Goal: Communication & Community: Answer question/provide support

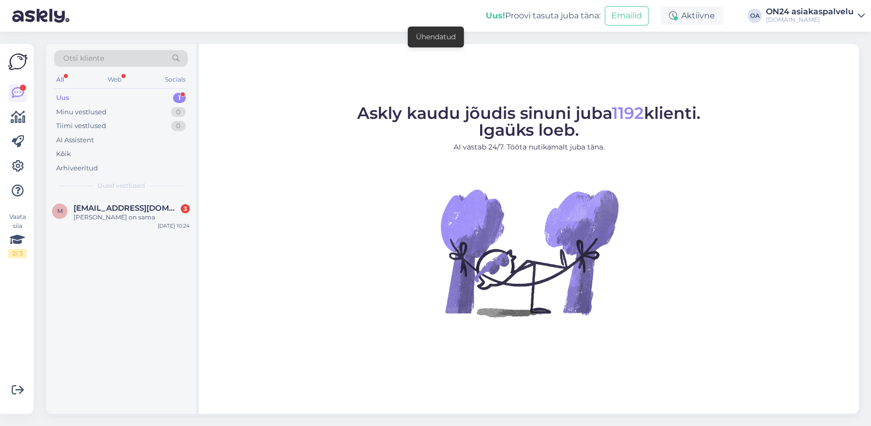
click at [815, 171] on figure "Askly kaudu jõudis sinuni juba 1192 klienti. Igaüks loeb. AI vastab 24/7. Tööta…" at bounding box center [529, 224] width 642 height 239
click at [112, 219] on div "[PERSON_NAME] on sama" at bounding box center [131, 217] width 116 height 9
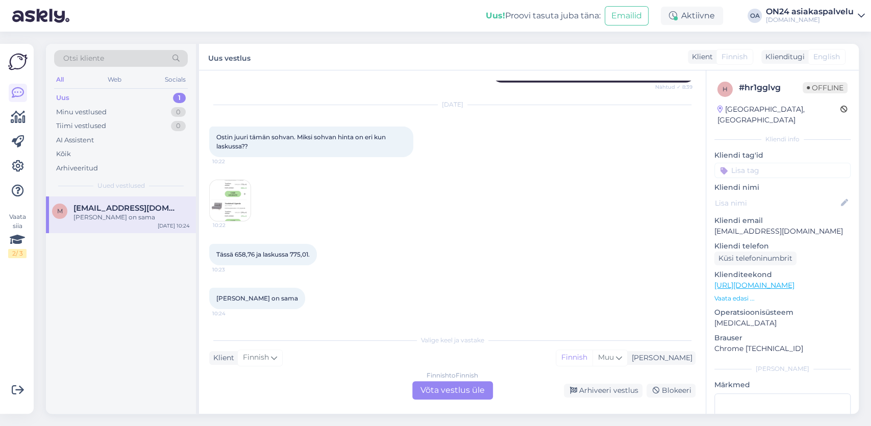
scroll to position [2128, 0]
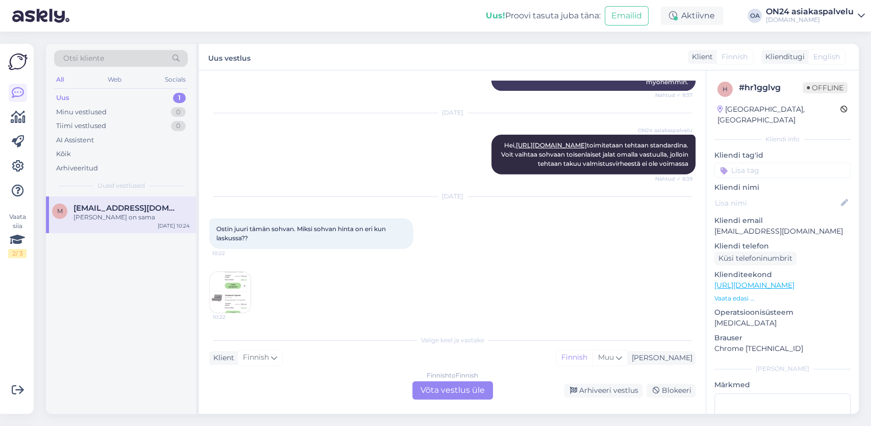
click at [181, 48] on div "Otsi kliente All Web Socials Uus 1 Minu vestlused 0 Tiimi vestlused 0 AI Assist…" at bounding box center [121, 120] width 150 height 153
click at [427, 389] on div "Finnish to Finnish Võta vestlus üle" at bounding box center [452, 390] width 81 height 18
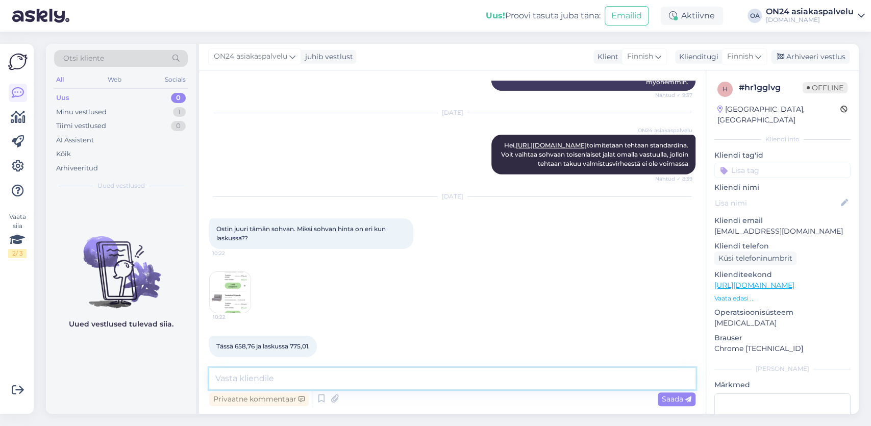
click at [228, 376] on textarea at bounding box center [452, 378] width 486 height 21
type textarea "O"
click at [227, 313] on img at bounding box center [230, 292] width 41 height 41
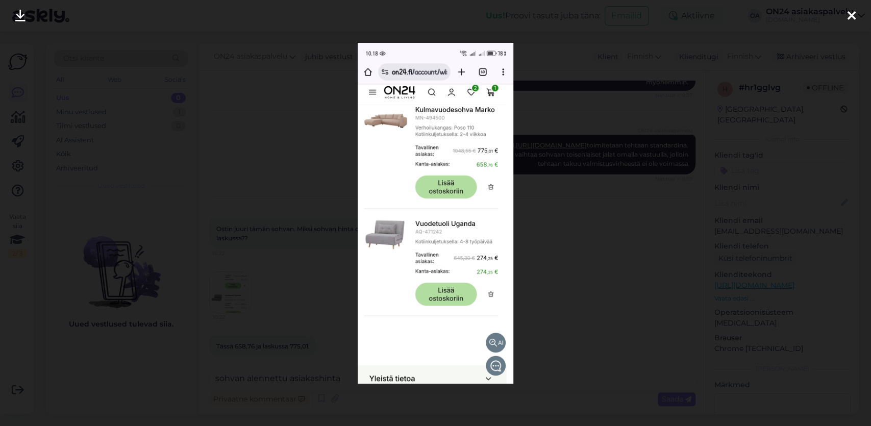
click at [166, 181] on div at bounding box center [435, 213] width 871 height 426
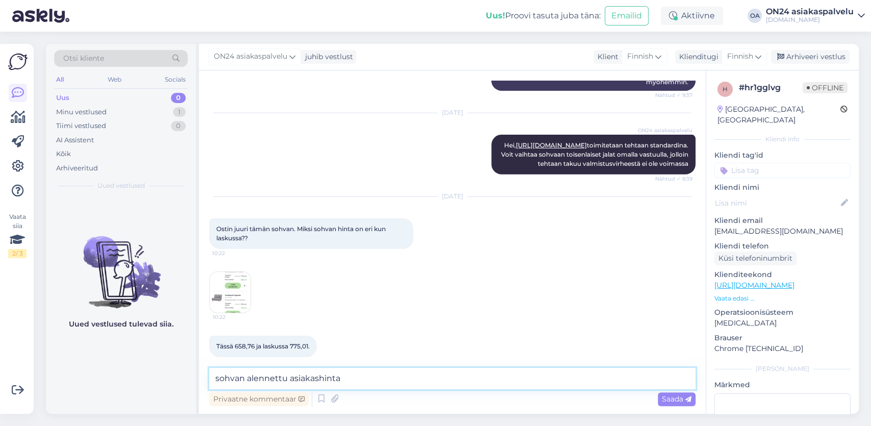
drag, startPoint x: 371, startPoint y: 377, endPoint x: 86, endPoint y: 333, distance: 288.7
click at [209, 368] on textarea "sohvan alennettu asiakashinta" at bounding box center [452, 378] width 486 height 21
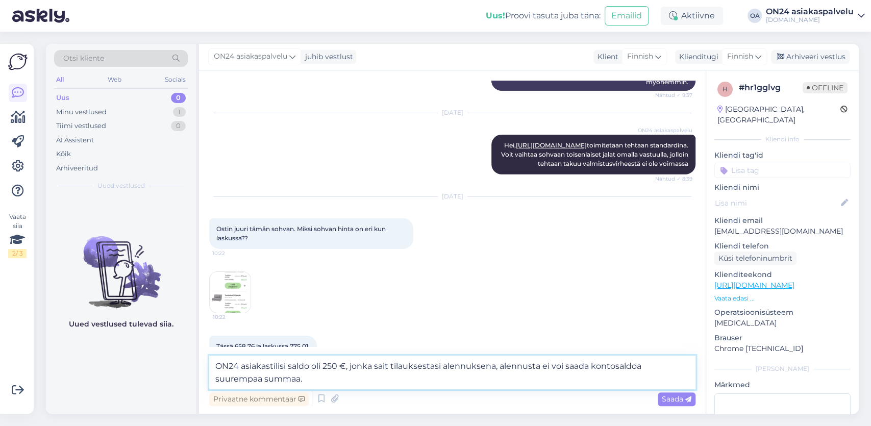
type textarea "ON24 asiakastilisi saldo oli 250 €, jonka sait tilauksestasi alennuksena, alenn…"
drag, startPoint x: 679, startPoint y: 401, endPoint x: 672, endPoint y: 398, distance: 7.6
click at [672, 398] on span "Saada" at bounding box center [677, 399] width 30 height 9
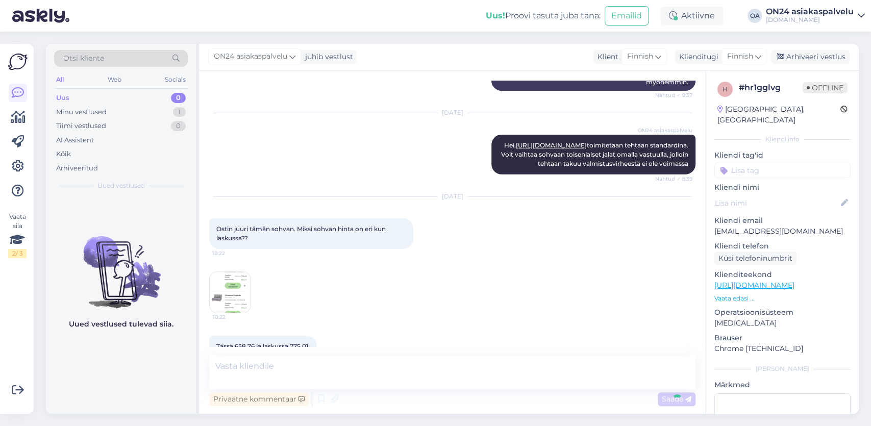
scroll to position [2271, 0]
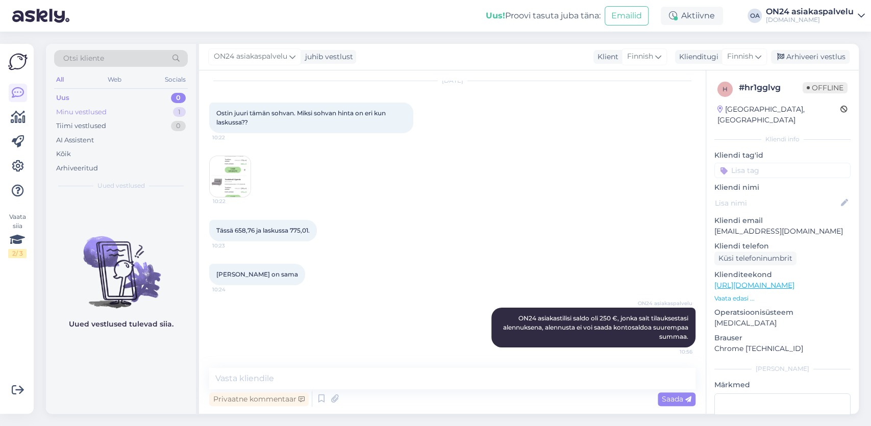
click at [93, 110] on div "Minu vestlused" at bounding box center [81, 112] width 51 height 10
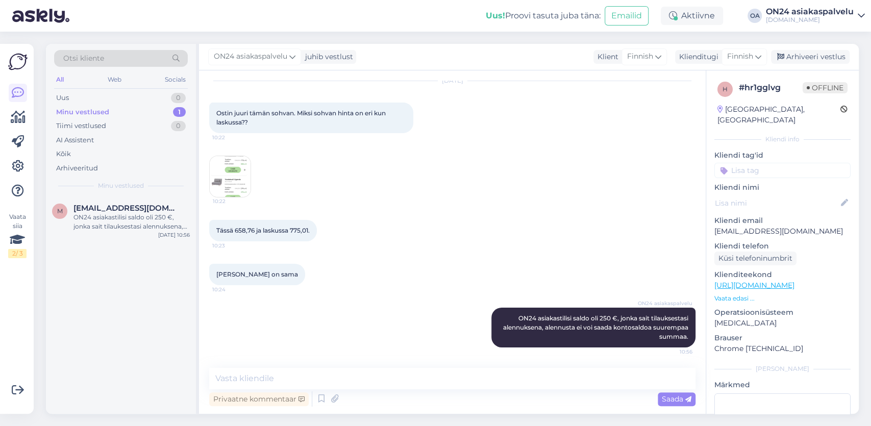
scroll to position [2152, 0]
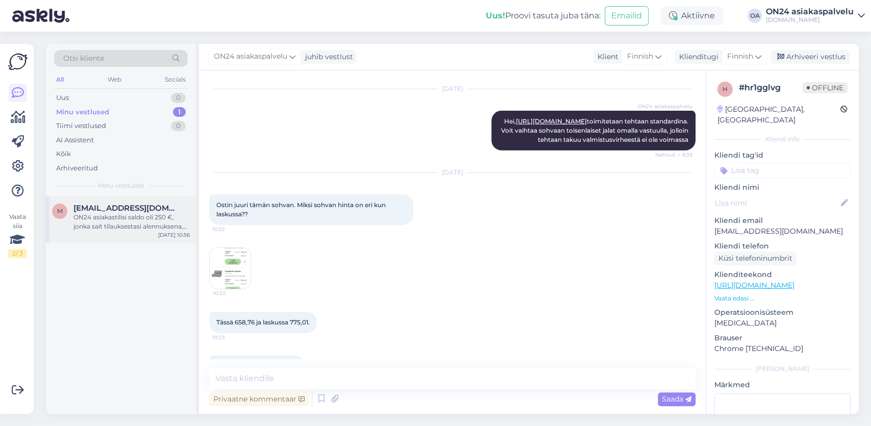
click at [136, 209] on span "[EMAIL_ADDRESS][DOMAIN_NAME]" at bounding box center [126, 208] width 106 height 9
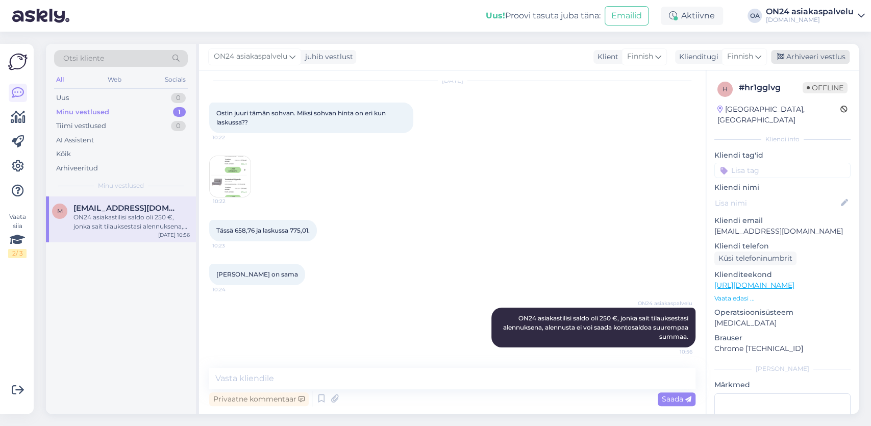
click at [810, 54] on div "Arhiveeri vestlus" at bounding box center [810, 57] width 79 height 14
